Goal: Find specific page/section: Find specific page/section

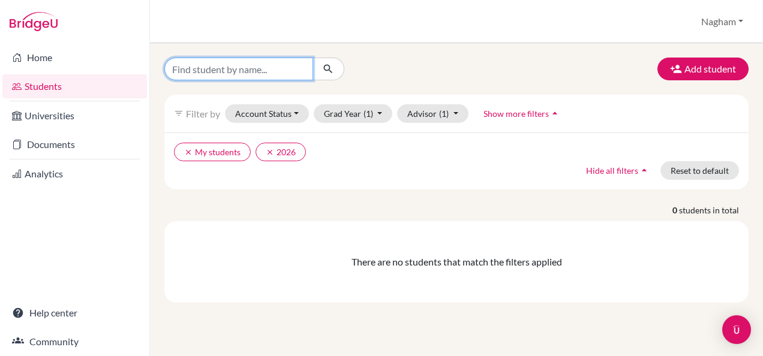
click at [256, 69] on input "Find student by name..." at bounding box center [238, 69] width 149 height 23
type input "faris"
click button "submit" at bounding box center [328, 69] width 32 height 23
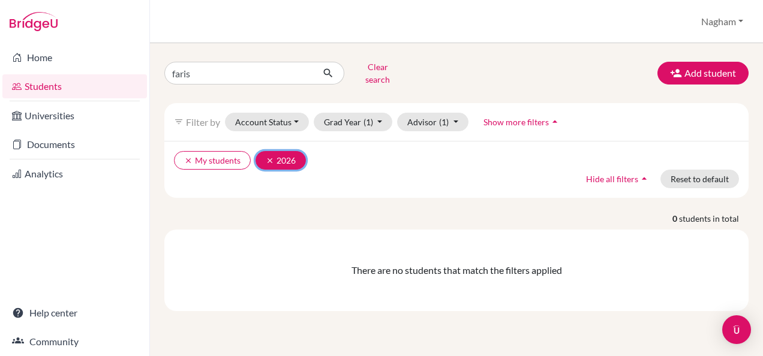
click at [266, 157] on icon "clear" at bounding box center [270, 161] width 8 height 8
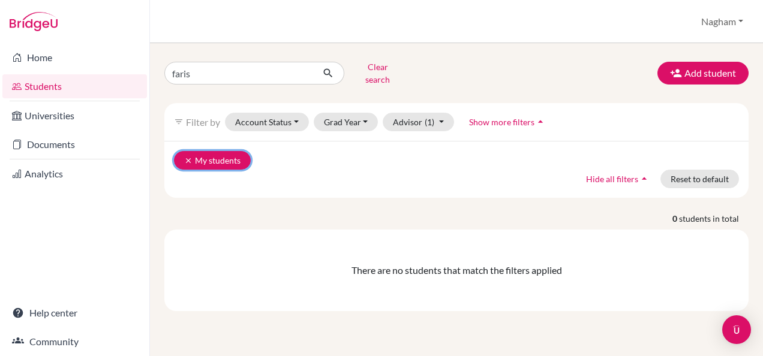
click at [185, 151] on button "clear My students" at bounding box center [212, 160] width 77 height 19
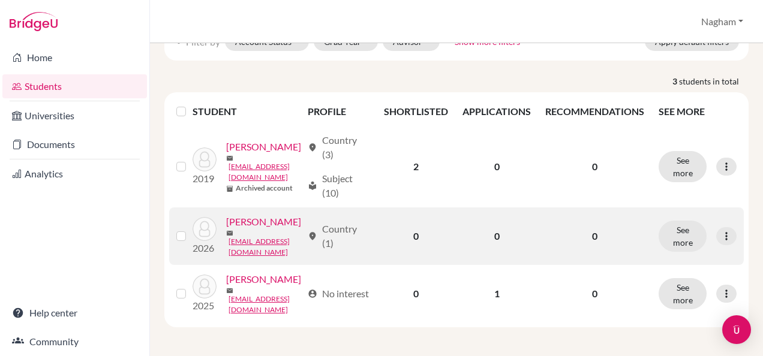
scroll to position [59, 0]
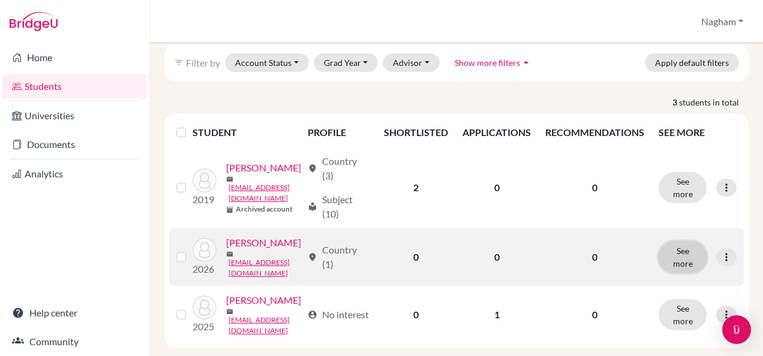
click at [690, 272] on button "See more" at bounding box center [683, 257] width 48 height 31
